Goal: Information Seeking & Learning: Check status

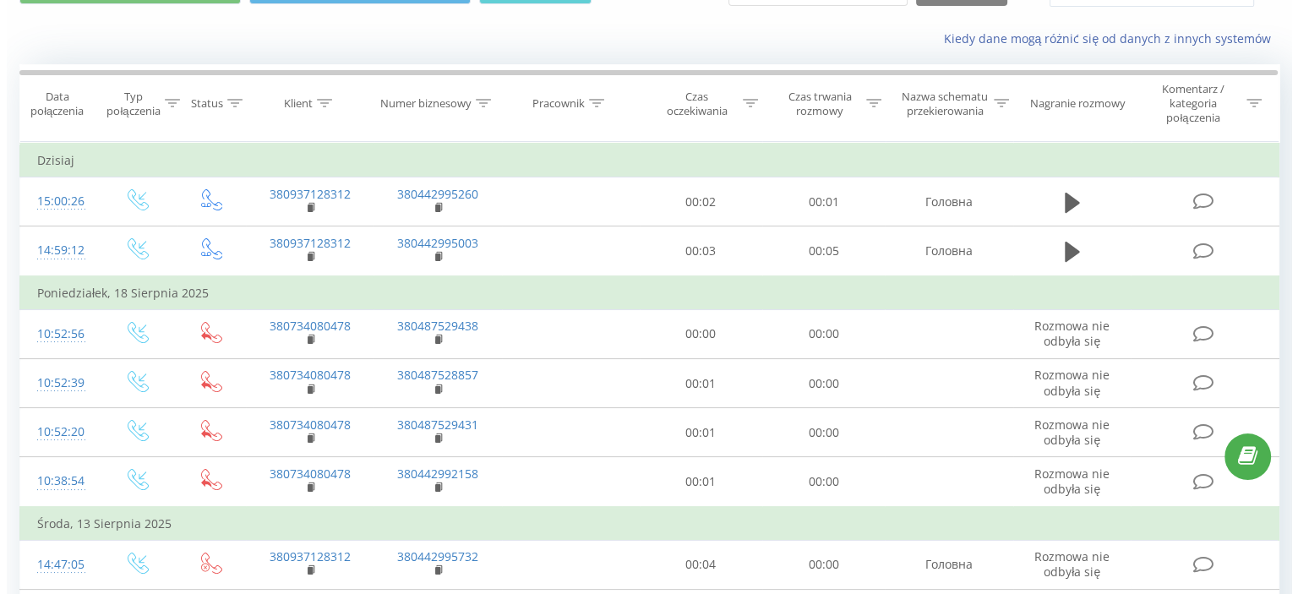
scroll to position [85, 0]
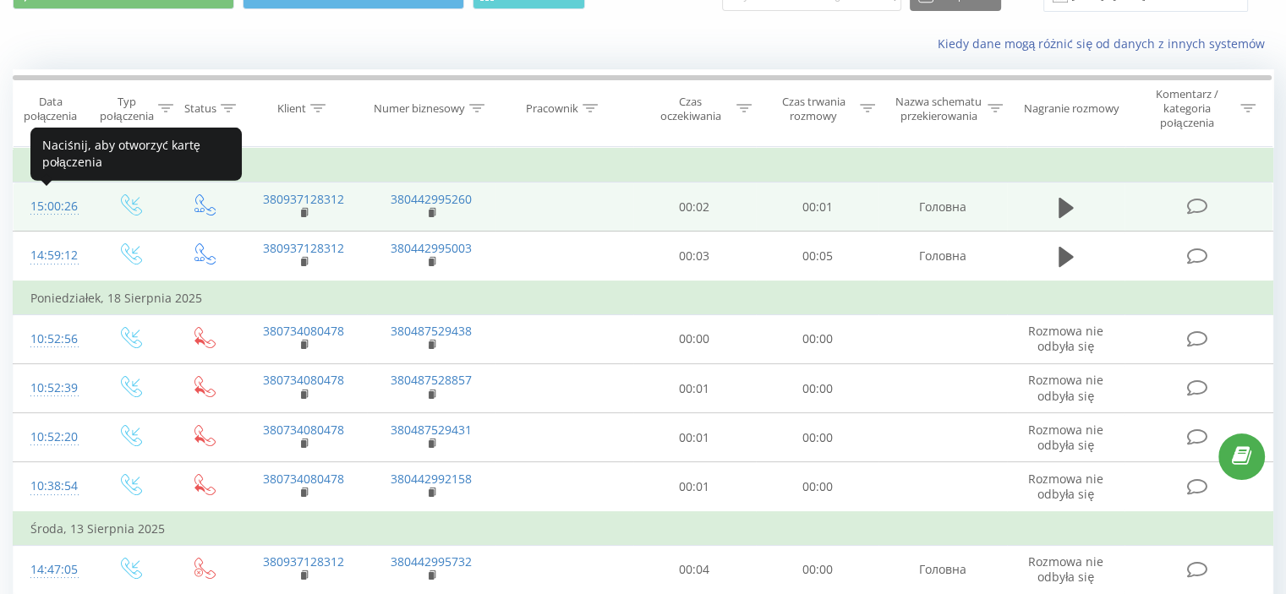
click at [64, 201] on div "15:00:26" at bounding box center [52, 206] width 45 height 33
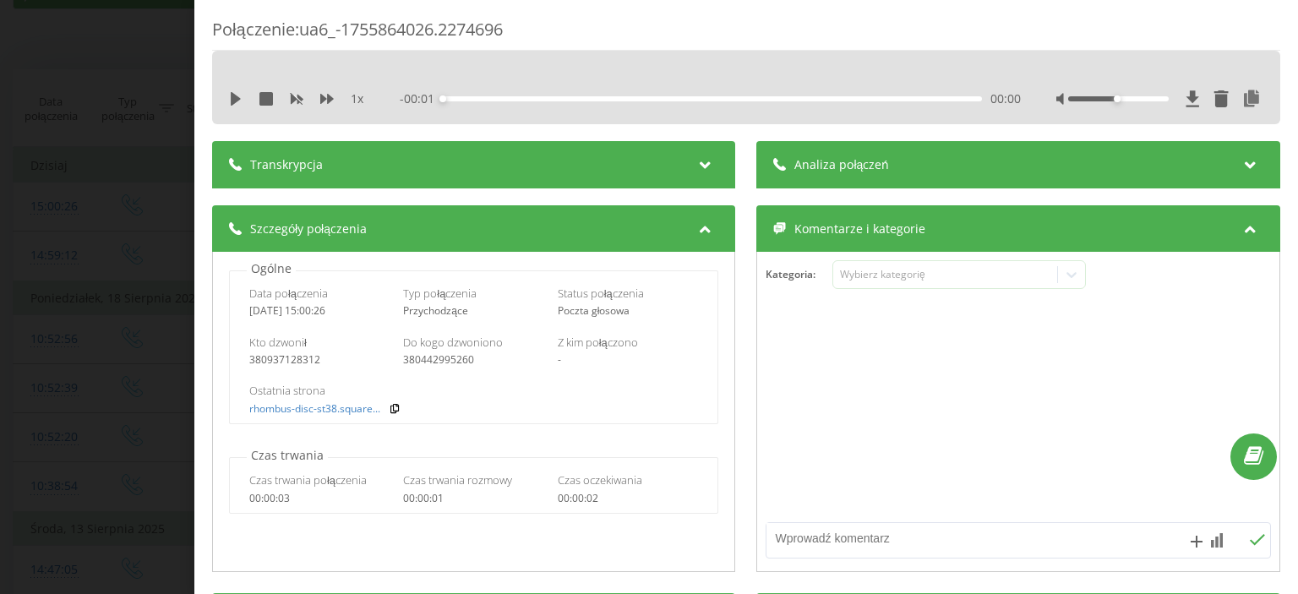
click at [53, 101] on div "Połączenie : ua6_-1755864026.2274696 1 x - 00:01 00:00 00:00 Transkrypcja Aby m…" at bounding box center [649, 297] width 1298 height 594
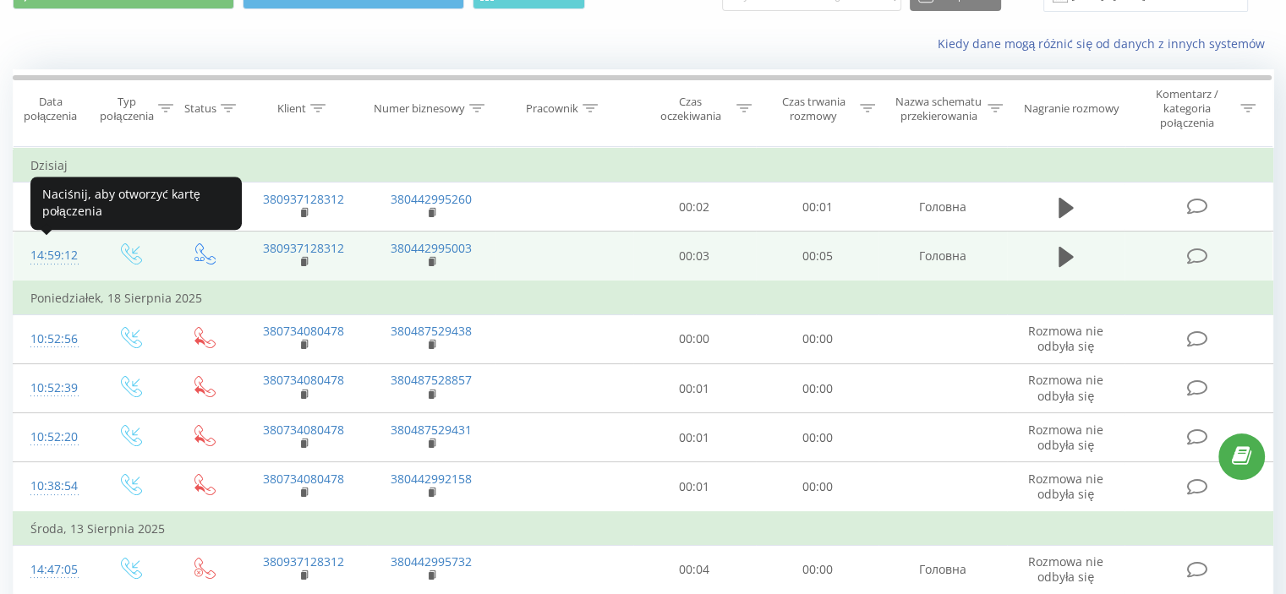
click at [58, 249] on div "14:59:12" at bounding box center [52, 255] width 45 height 33
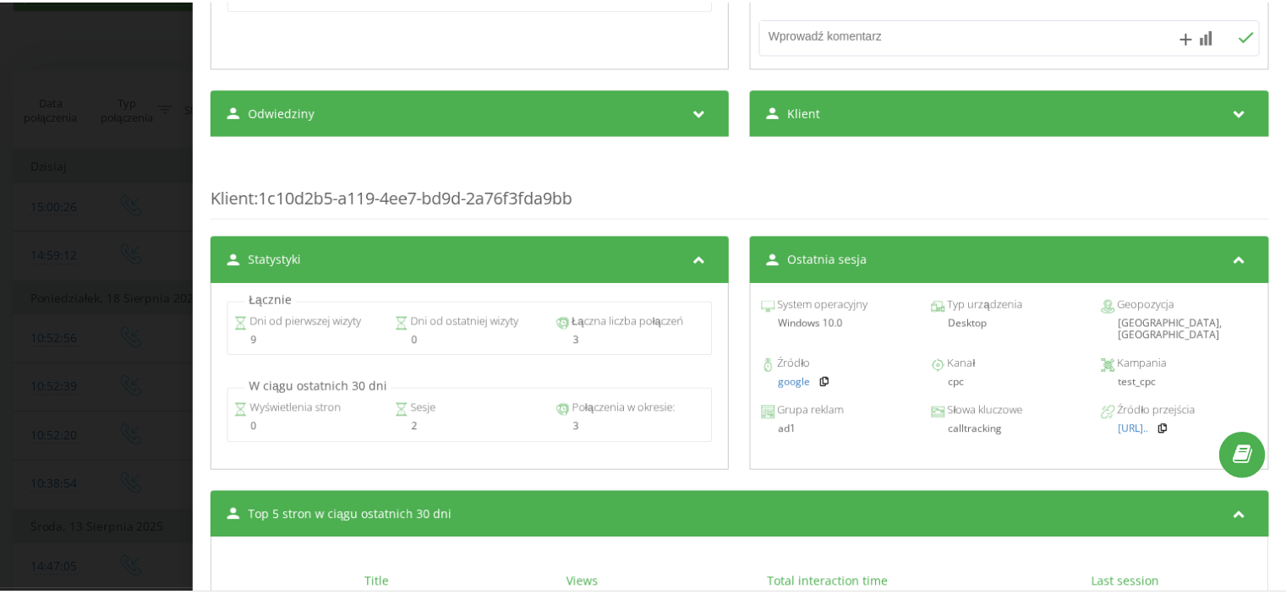
scroll to position [507, 0]
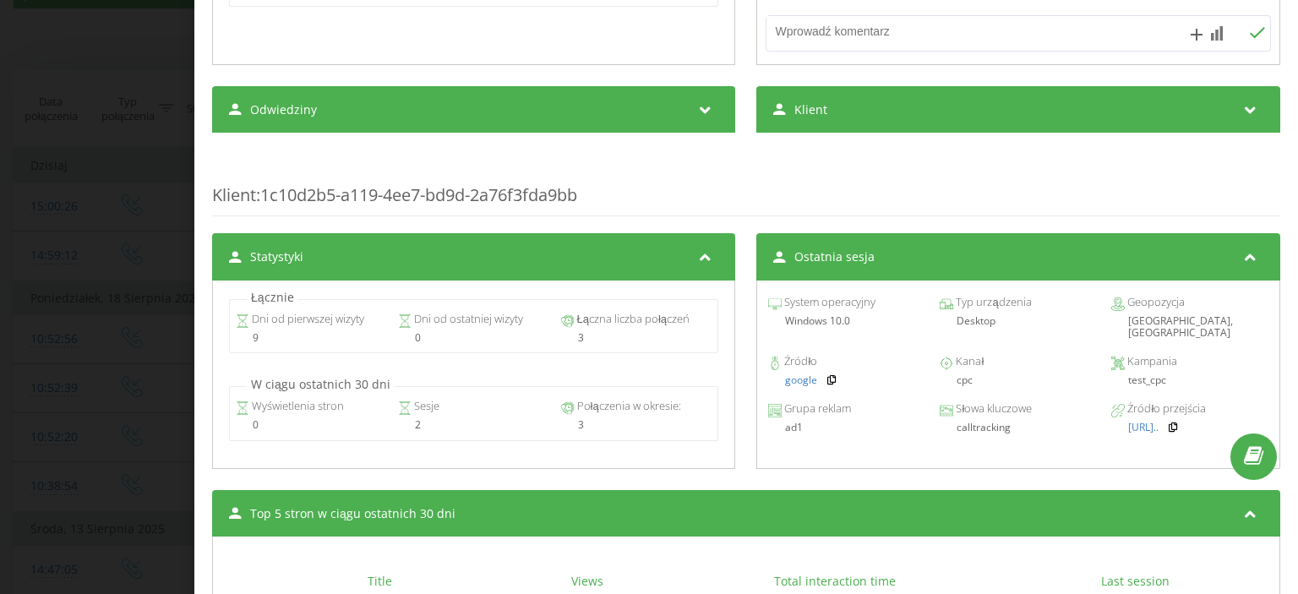
click at [117, 76] on div "Połączenie : ua6_-1755863952.2274055 1 x - 00:06 00:00 00:00 Transkrypcja Aby m…" at bounding box center [649, 297] width 1298 height 594
